Goal: Information Seeking & Learning: Compare options

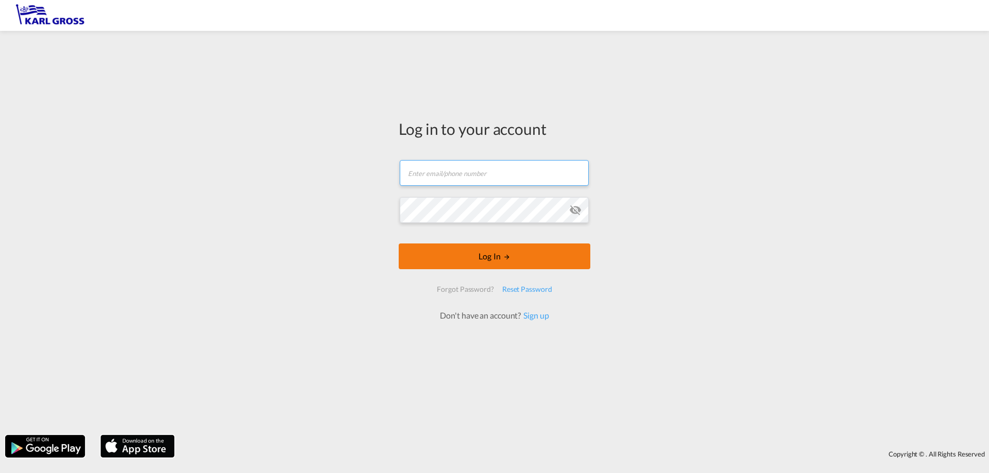
type input "[PERSON_NAME][EMAIL_ADDRESS][DOMAIN_NAME]"
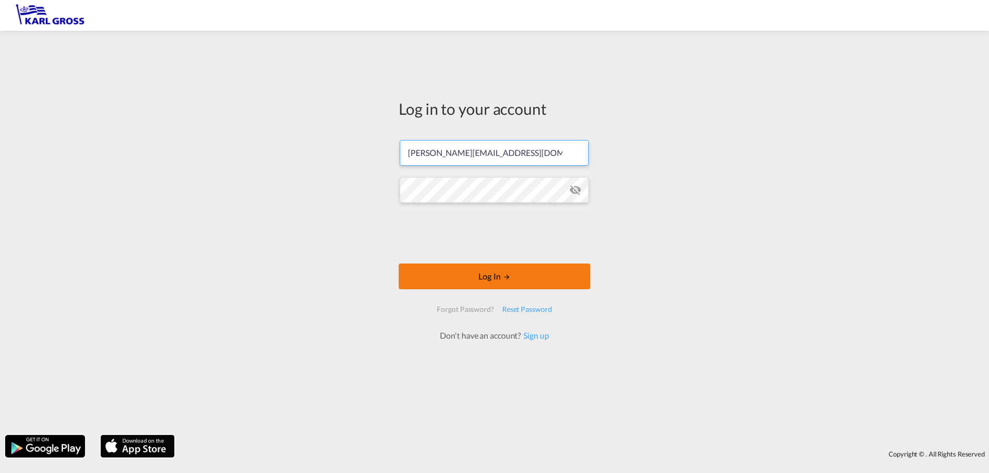
click at [518, 264] on button "Log In" at bounding box center [495, 277] width 192 height 26
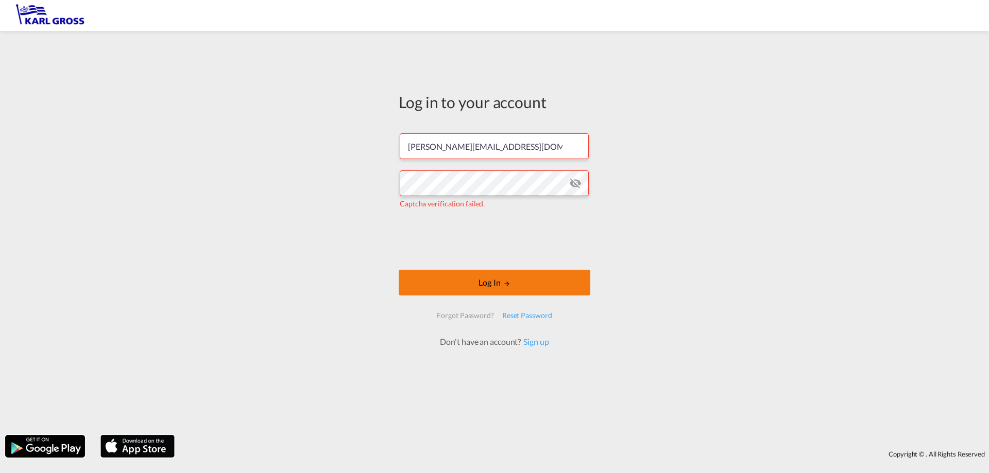
click at [497, 288] on button "Log In" at bounding box center [495, 283] width 192 height 26
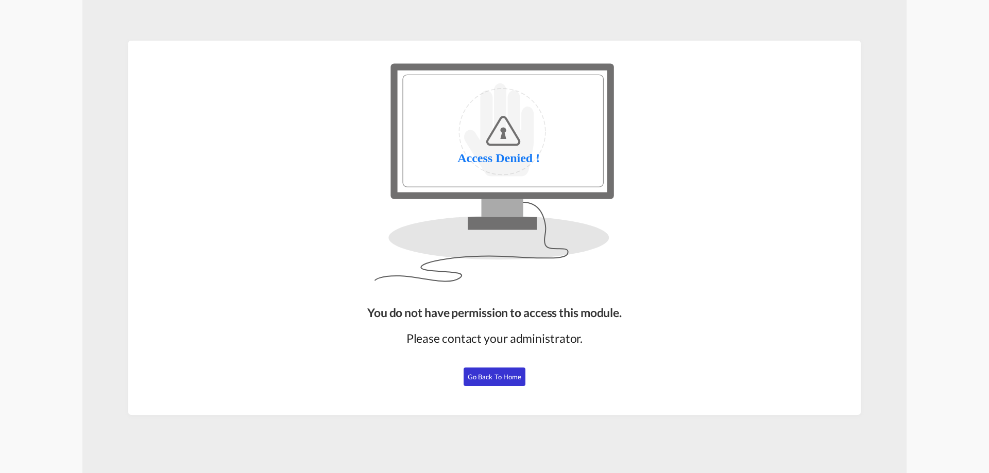
click at [485, 381] on button "Go Back to Home" at bounding box center [495, 377] width 62 height 19
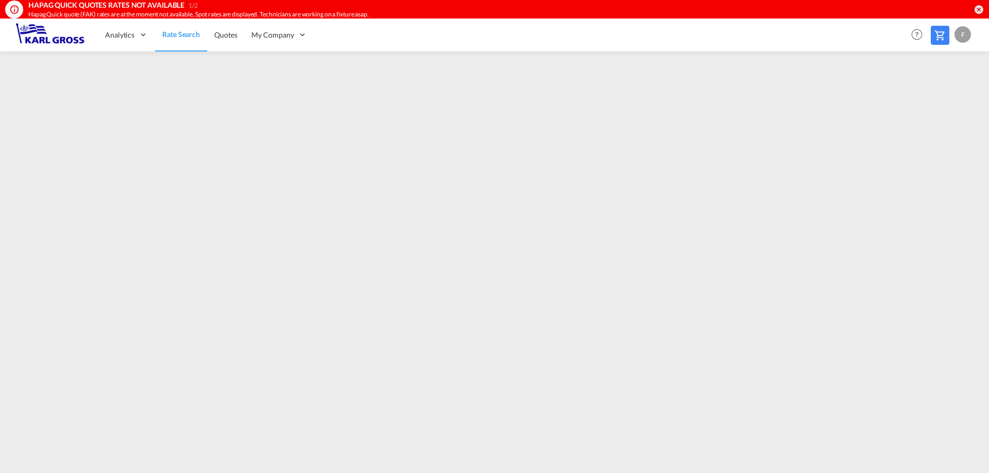
click at [957, 38] on div "F" at bounding box center [962, 34] width 16 height 16
click at [767, 25] on md-backdrop at bounding box center [494, 236] width 989 height 473
click at [187, 35] on span "Rate Search" at bounding box center [181, 34] width 38 height 9
